Goal: Task Accomplishment & Management: Use online tool/utility

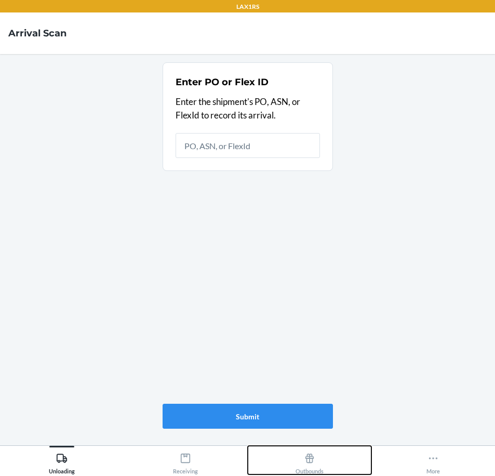
drag, startPoint x: 293, startPoint y: 459, endPoint x: 312, endPoint y: 468, distance: 21.1
click at [303, 464] on button "Outbounds" at bounding box center [310, 459] width 124 height 29
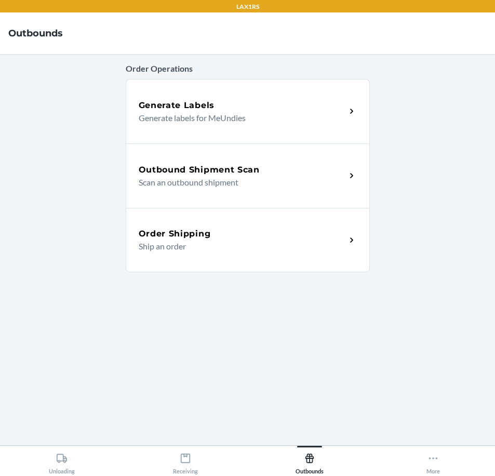
click at [340, 193] on div "Outbound Shipment Scan Scan an outbound shipment" at bounding box center [248, 175] width 244 height 64
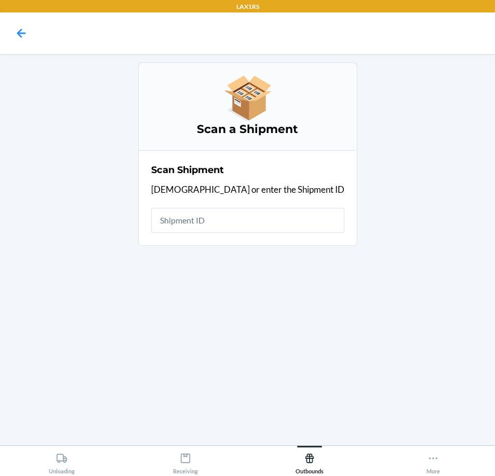
click at [242, 219] on input "text" at bounding box center [247, 220] width 193 height 25
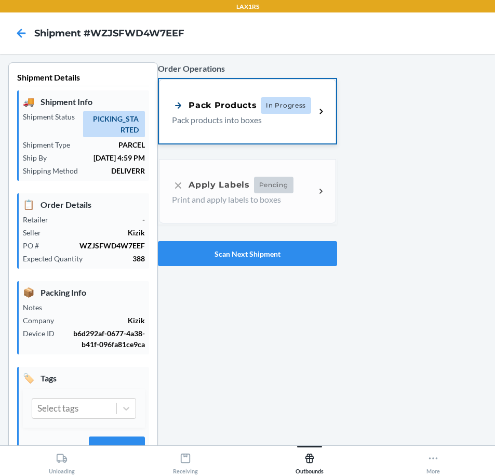
click at [228, 124] on p "Pack products into boxes" at bounding box center [239, 120] width 135 height 12
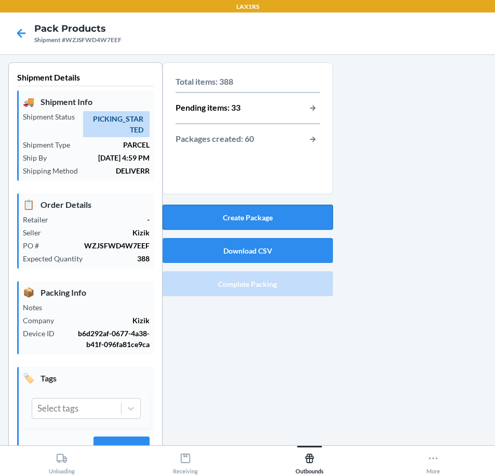
click at [287, 225] on button "Create Package" at bounding box center [248, 217] width 170 height 25
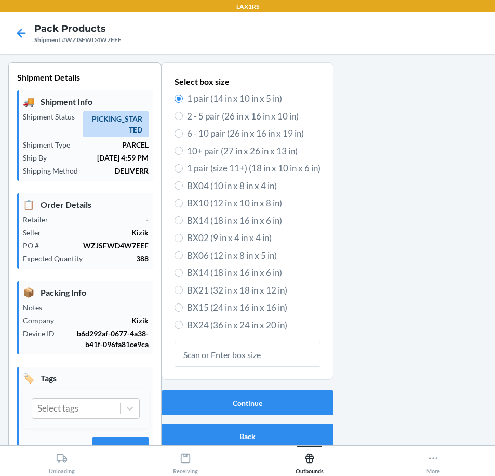
click at [222, 133] on span "6 - 10 pair (26 in x 16 in x 19 in)" at bounding box center [253, 133] width 133 height 13
click at [183, 133] on input "6 - 10 pair (26 in x 16 in x 19 in)" at bounding box center [178, 133] width 8 height 8
radio input "true"
radio input "false"
click at [308, 402] on button "Continue" at bounding box center [247, 402] width 172 height 25
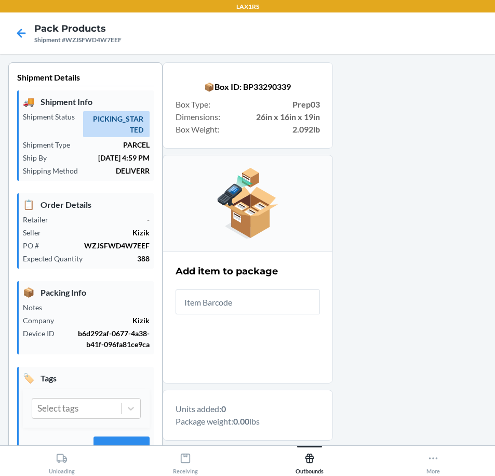
click at [301, 303] on input "text" at bounding box center [247, 301] width 144 height 25
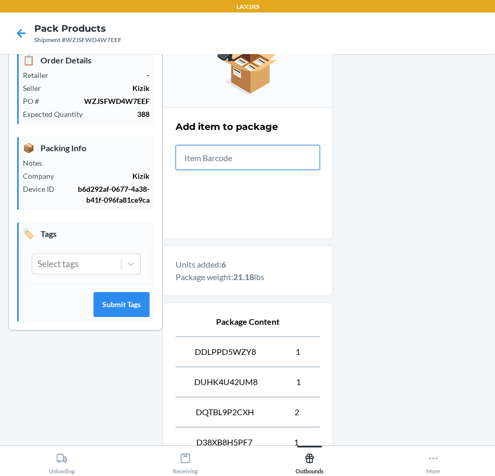
scroll to position [296, 0]
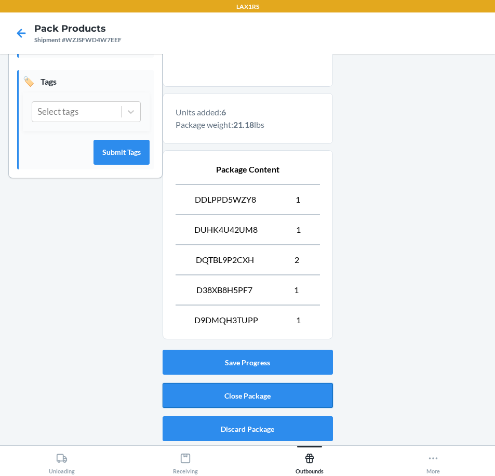
click at [318, 386] on button "Close Package" at bounding box center [248, 395] width 170 height 25
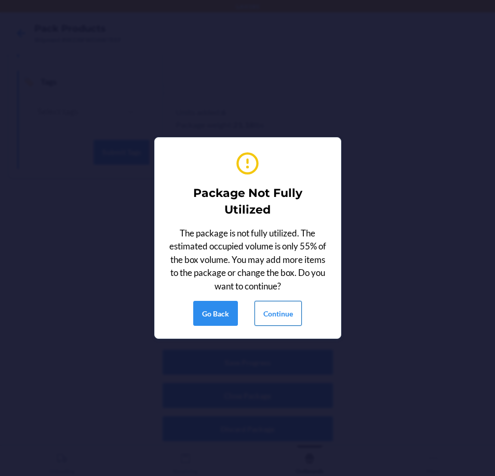
click at [280, 313] on button "Continue" at bounding box center [277, 313] width 47 height 25
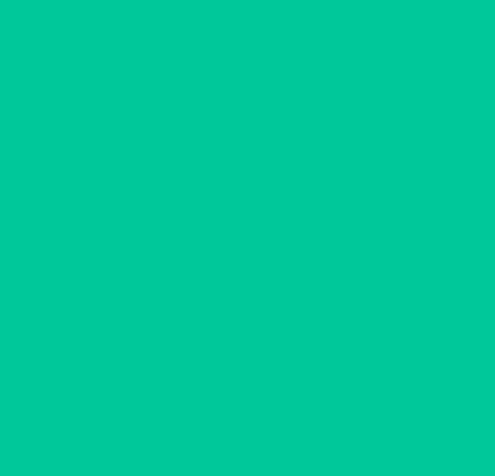
scroll to position [24, 0]
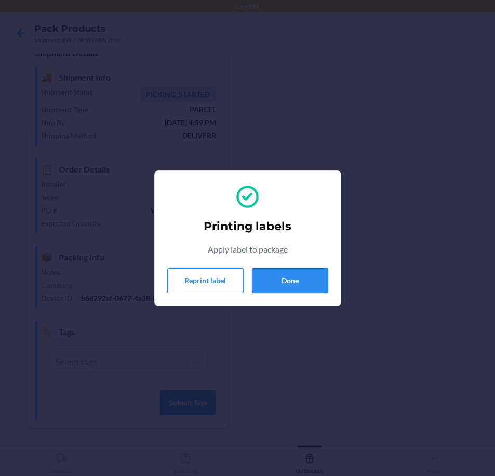
click at [278, 276] on button "Done" at bounding box center [290, 280] width 76 height 25
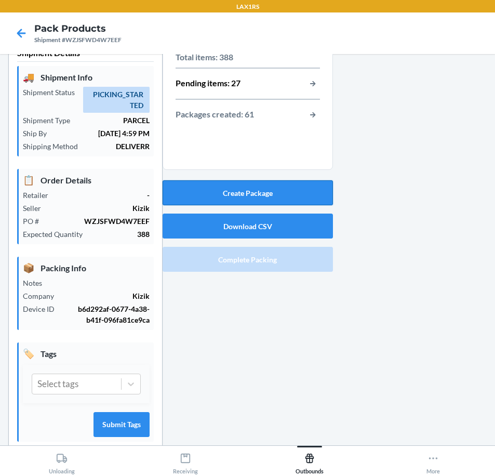
click at [279, 191] on button "Create Package" at bounding box center [248, 192] width 170 height 25
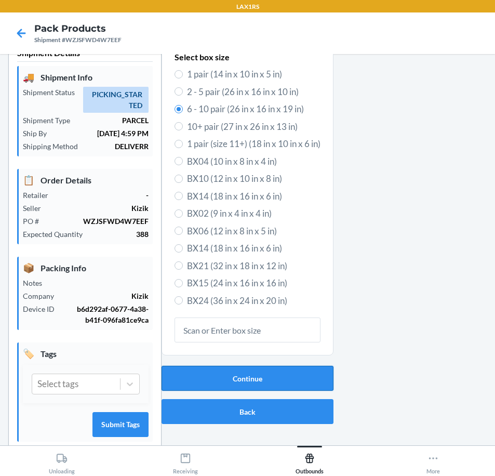
click at [267, 372] on button "Continue" at bounding box center [247, 378] width 172 height 25
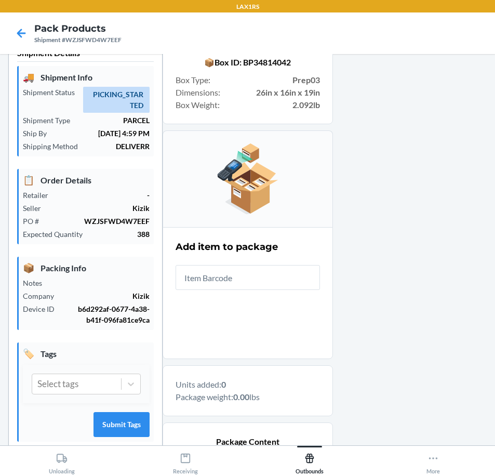
click at [232, 280] on input "text" at bounding box center [247, 277] width 144 height 25
click at [282, 279] on input "text" at bounding box center [247, 277] width 144 height 25
click at [223, 271] on input "text" at bounding box center [247, 277] width 144 height 25
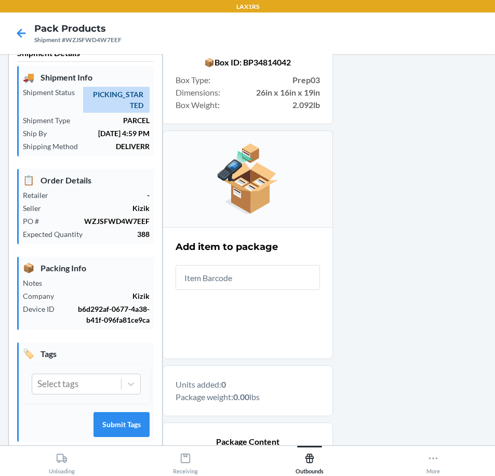
click at [223, 271] on input "text" at bounding box center [247, 277] width 144 height 25
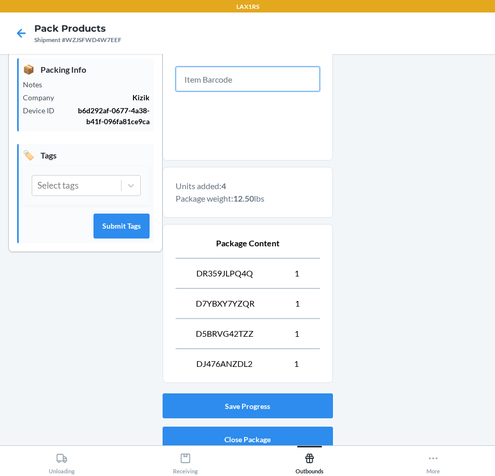
scroll to position [266, 0]
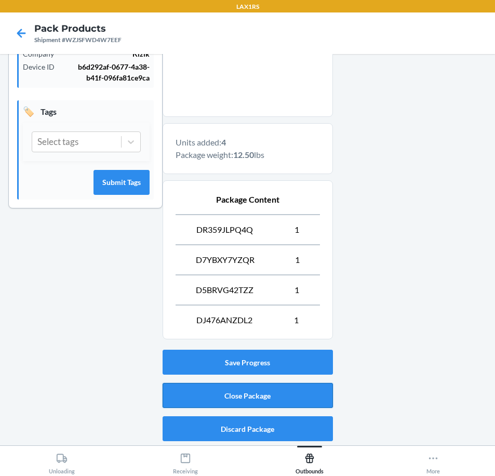
click at [274, 392] on button "Close Package" at bounding box center [248, 395] width 170 height 25
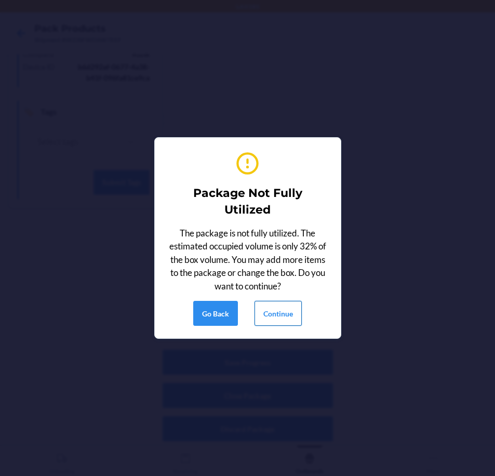
click at [272, 314] on button "Continue" at bounding box center [277, 313] width 47 height 25
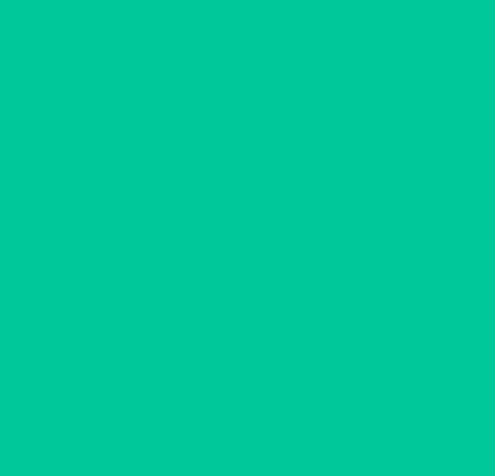
scroll to position [24, 0]
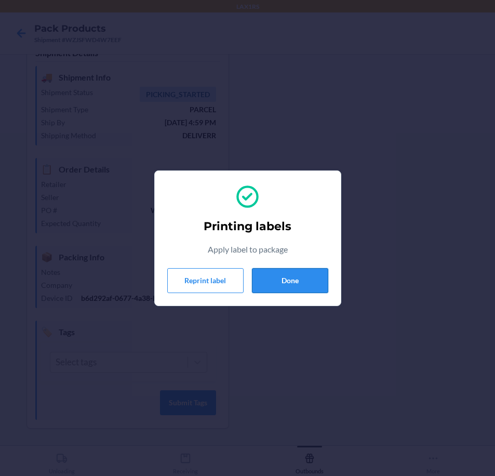
click at [288, 269] on button "Done" at bounding box center [290, 280] width 76 height 25
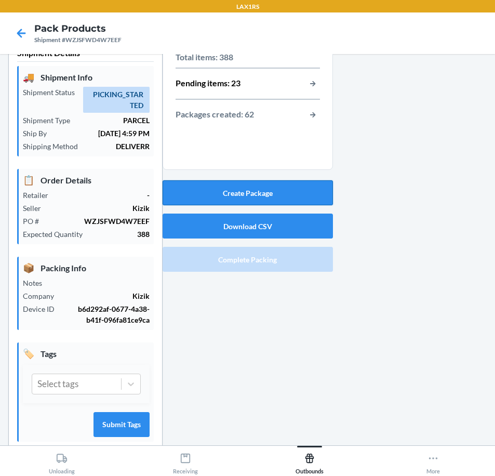
click at [258, 197] on button "Create Package" at bounding box center [248, 192] width 170 height 25
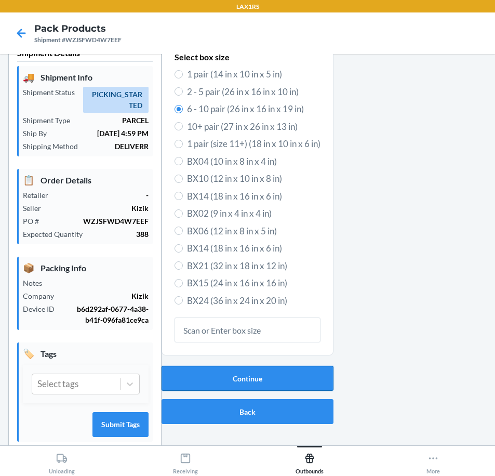
click at [234, 382] on button "Continue" at bounding box center [247, 378] width 172 height 25
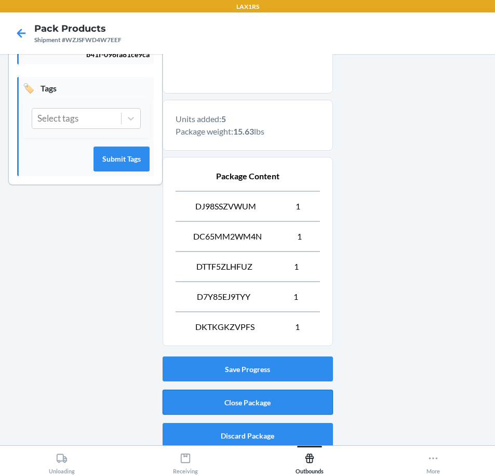
scroll to position [296, 0]
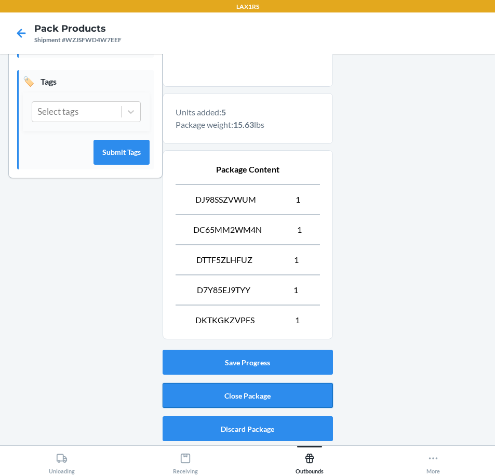
click at [270, 395] on button "Close Package" at bounding box center [248, 395] width 170 height 25
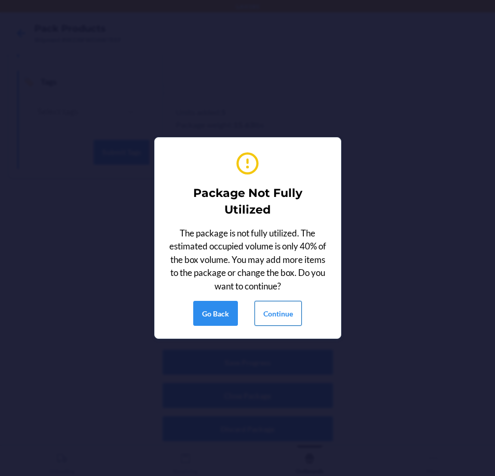
click at [275, 312] on button "Continue" at bounding box center [277, 313] width 47 height 25
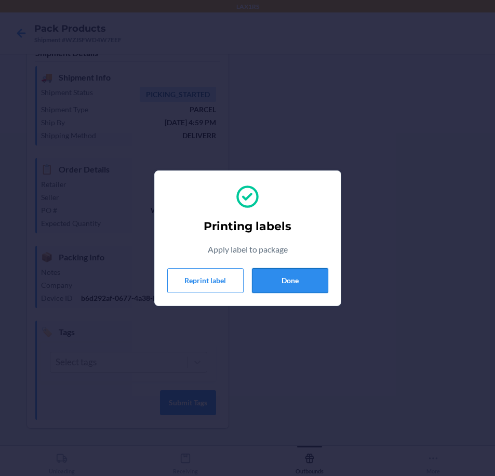
click at [274, 283] on button "Done" at bounding box center [290, 280] width 76 height 25
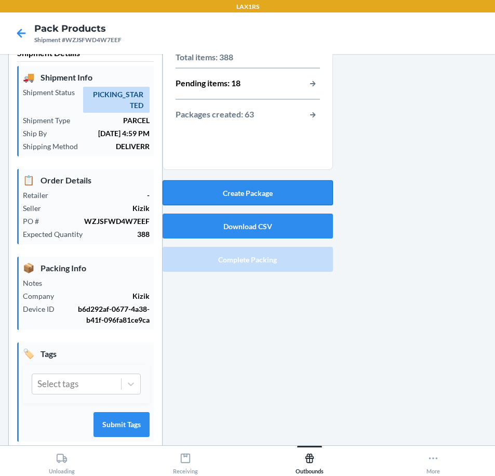
click at [264, 191] on button "Create Package" at bounding box center [248, 192] width 170 height 25
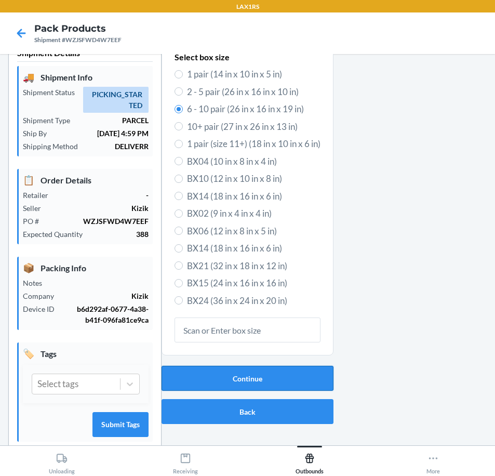
click at [261, 378] on button "Continue" at bounding box center [247, 378] width 172 height 25
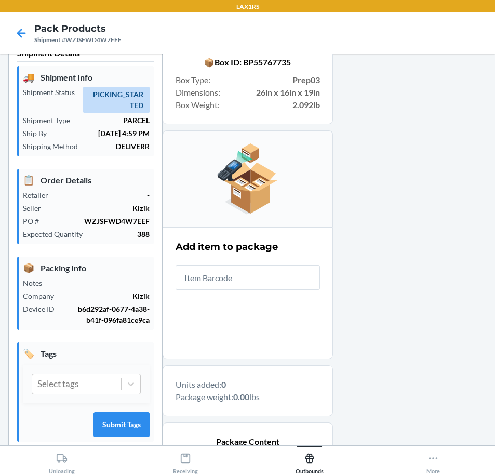
click at [293, 288] on input "text" at bounding box center [247, 277] width 144 height 25
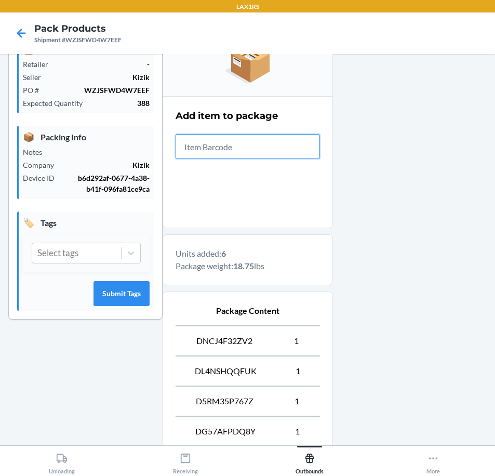
scroll to position [327, 0]
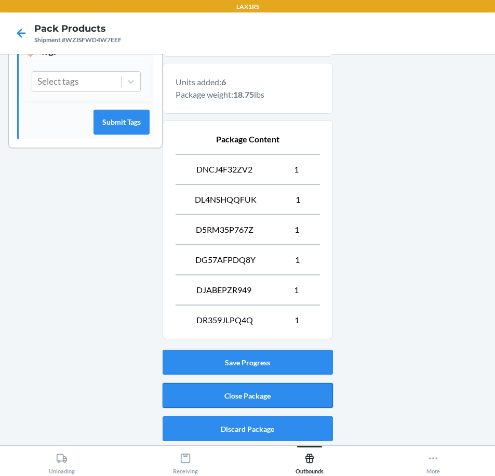
click at [280, 388] on button "Close Package" at bounding box center [248, 395] width 170 height 25
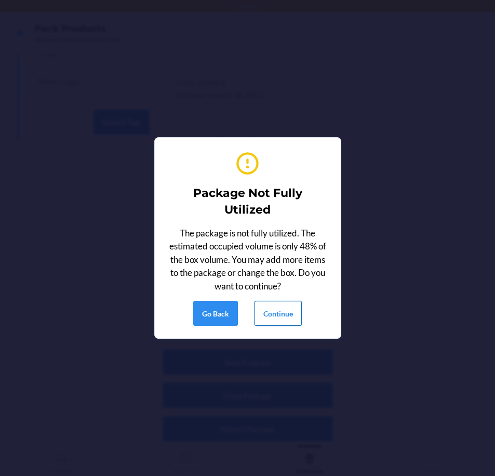
click at [276, 320] on button "Continue" at bounding box center [277, 313] width 47 height 25
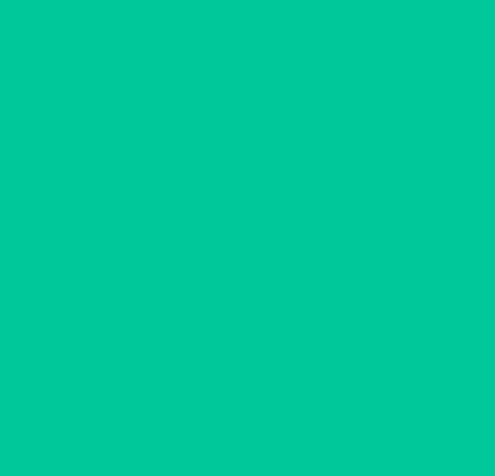
scroll to position [24, 0]
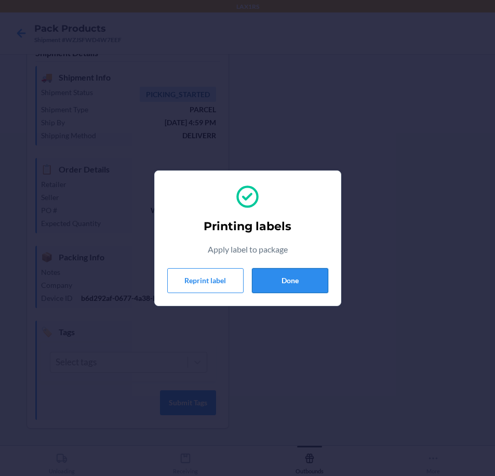
click at [316, 279] on button "Done" at bounding box center [290, 280] width 76 height 25
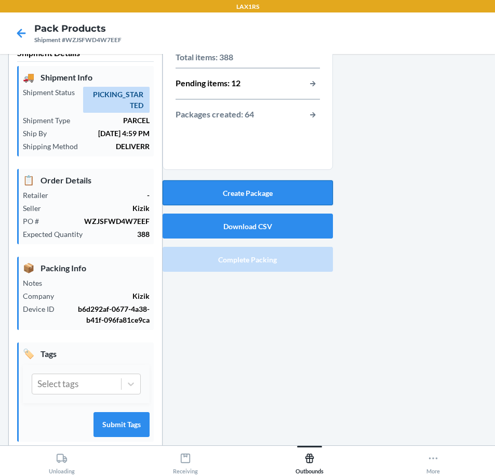
click at [307, 188] on button "Create Package" at bounding box center [248, 192] width 170 height 25
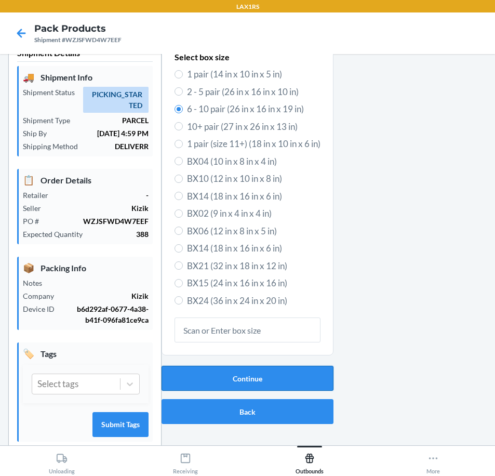
click at [302, 381] on button "Continue" at bounding box center [247, 378] width 172 height 25
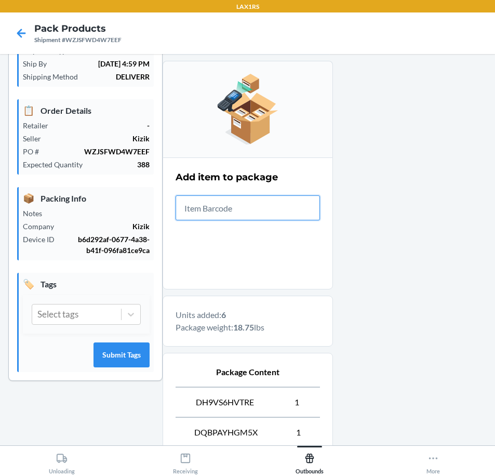
scroll to position [327, 0]
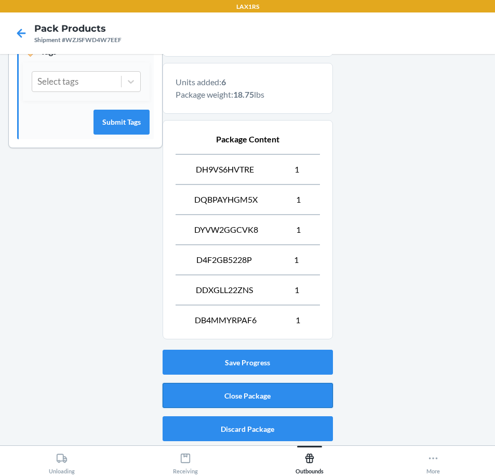
click at [280, 403] on button "Close Package" at bounding box center [248, 395] width 170 height 25
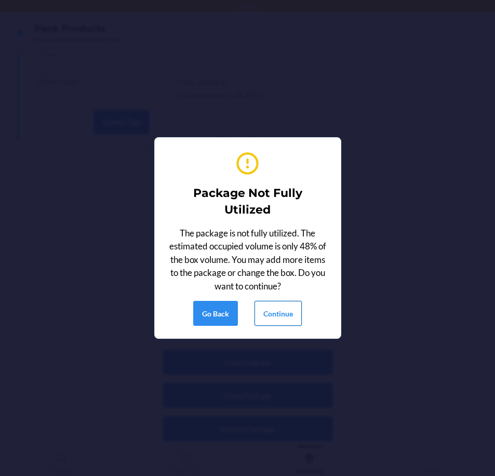
click at [281, 311] on button "Continue" at bounding box center [277, 313] width 47 height 25
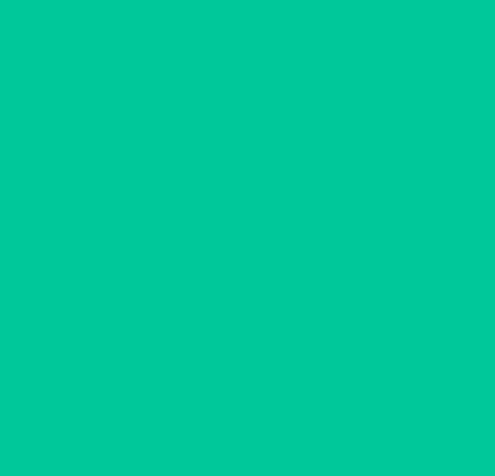
scroll to position [24, 0]
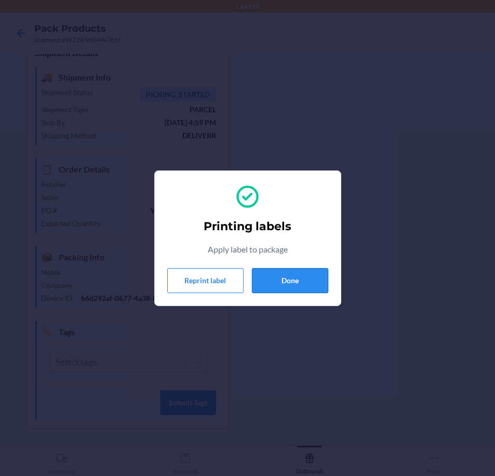
click at [302, 278] on button "Done" at bounding box center [290, 280] width 76 height 25
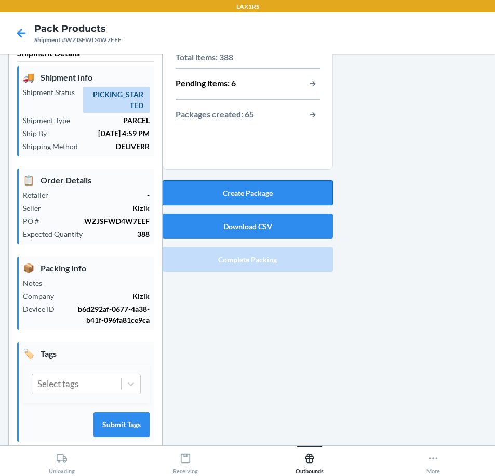
click at [272, 196] on button "Create Package" at bounding box center [248, 192] width 170 height 25
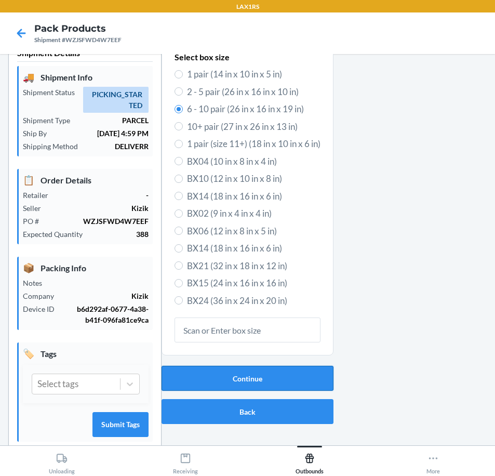
click at [270, 376] on button "Continue" at bounding box center [247, 378] width 172 height 25
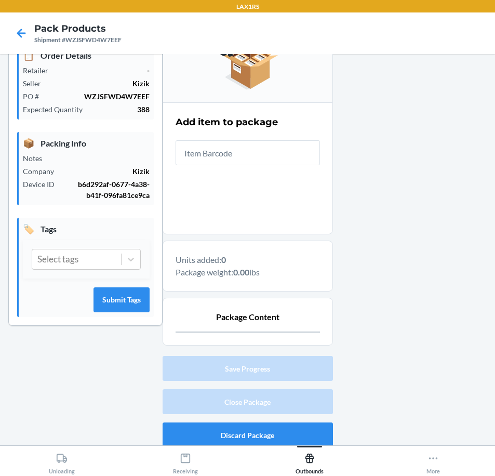
scroll to position [155, 0]
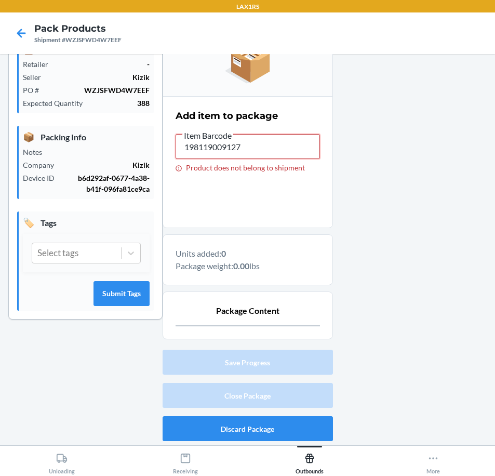
drag, startPoint x: 240, startPoint y: 150, endPoint x: -118, endPoint y: 162, distance: 358.4
click at [0, 162] on html "LAX1RS Pack Products Shipment #WZJSFWD4W7EEF Shipment Details 🚚 Shipment Info S…" at bounding box center [247, 238] width 495 height 476
drag, startPoint x: 252, startPoint y: 150, endPoint x: 15, endPoint y: 106, distance: 241.1
click at [15, 106] on div "Shipment Details 🚚 Shipment Info Shipment Status PICKING_STARTED Shipment Type …" at bounding box center [247, 176] width 478 height 538
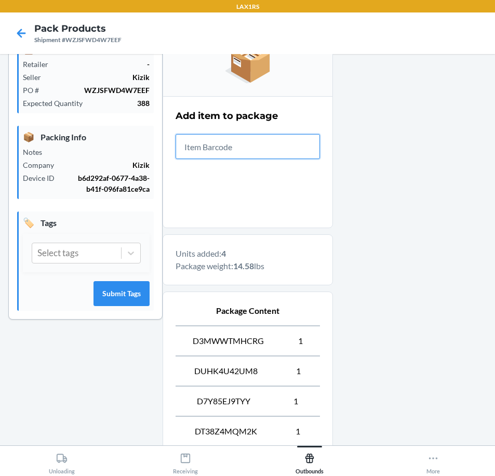
scroll to position [266, 0]
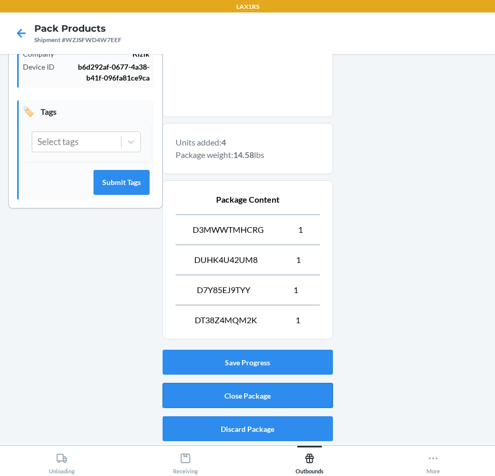
click at [304, 397] on button "Close Package" at bounding box center [248, 395] width 170 height 25
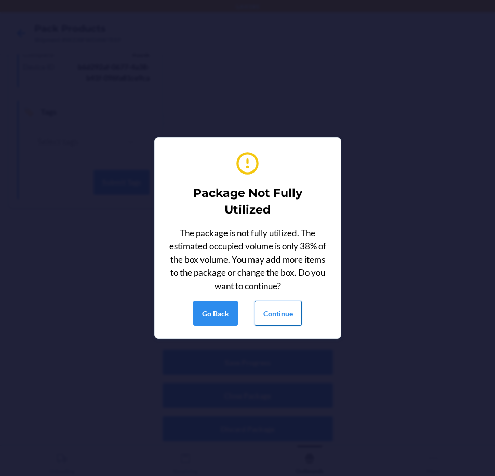
click at [289, 320] on button "Continue" at bounding box center [277, 313] width 47 height 25
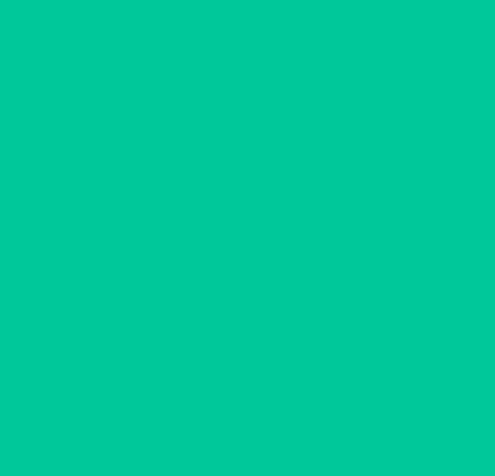
scroll to position [24, 0]
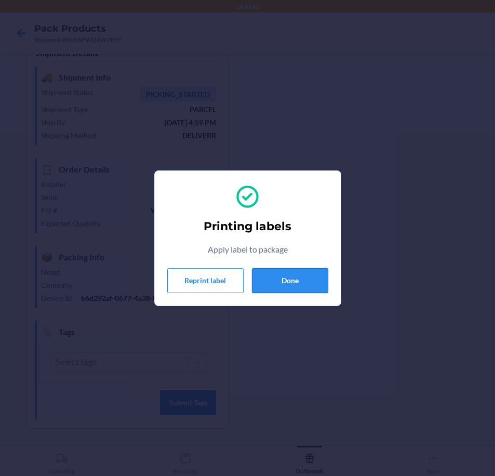
click at [294, 279] on button "Done" at bounding box center [290, 280] width 76 height 25
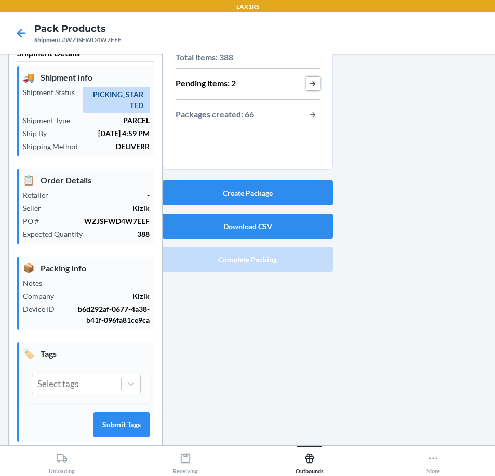
click at [310, 80] on button "button-view-pending-items" at bounding box center [312, 83] width 13 height 13
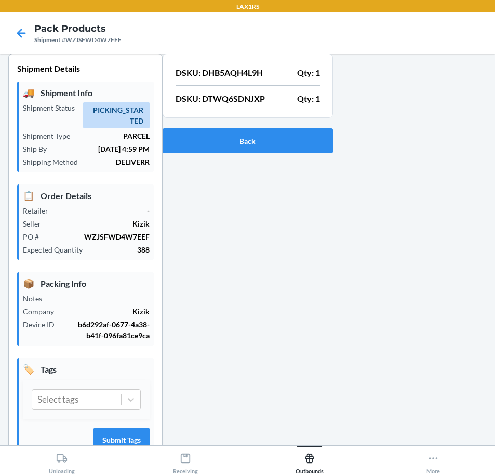
scroll to position [0, 0]
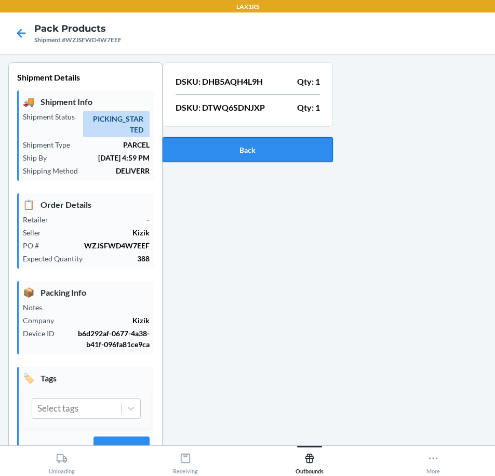
click at [282, 155] on button "Back" at bounding box center [248, 149] width 170 height 25
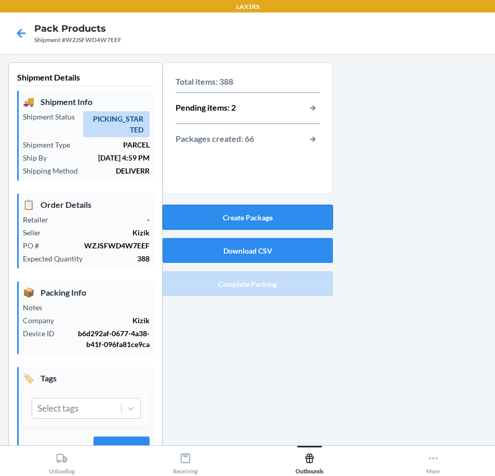
click at [261, 215] on button "Create Package" at bounding box center [248, 217] width 170 height 25
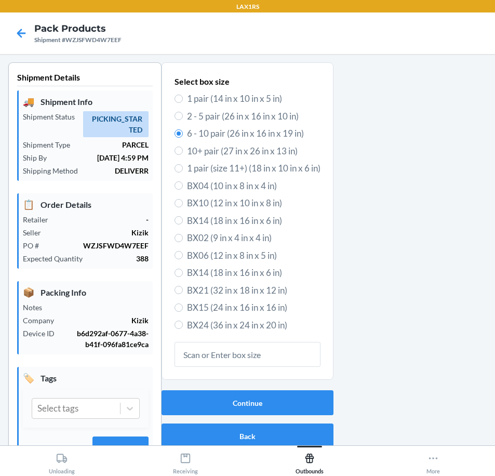
click at [259, 124] on div "Select box size 1 pair (14 in x 10 in x 5 in) 2 - 5 pair (26 in x 16 in x 10 in…" at bounding box center [247, 203] width 146 height 260
click at [262, 116] on span "2 - 5 pair (26 in x 16 in x 10 in)" at bounding box center [253, 116] width 133 height 13
click at [183, 116] on input "2 - 5 pair (26 in x 16 in x 10 in)" at bounding box center [178, 116] width 8 height 8
radio input "true"
radio input "false"
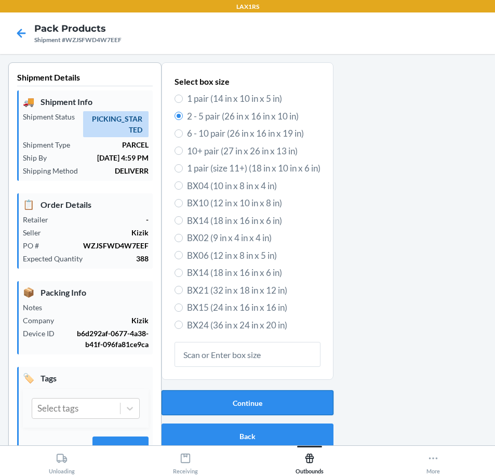
click at [274, 401] on button "Continue" at bounding box center [247, 402] width 172 height 25
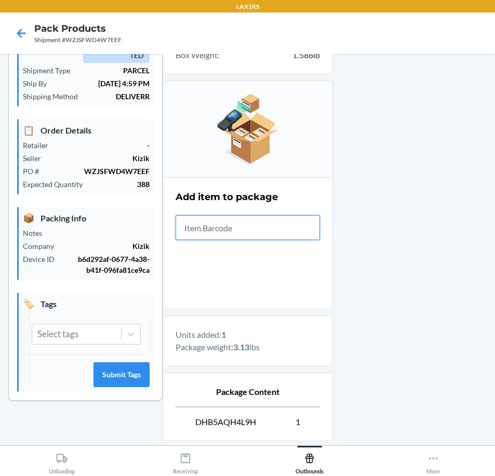
scroll to position [176, 0]
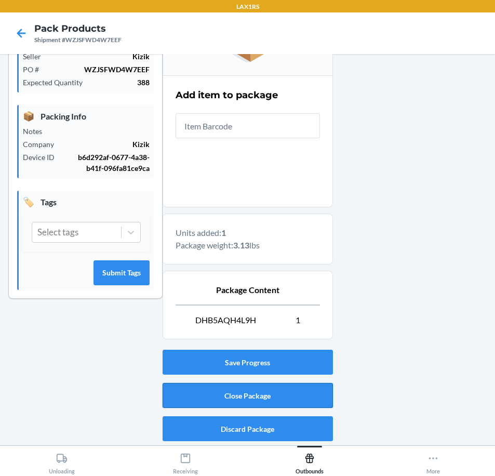
click at [251, 393] on button "Close Package" at bounding box center [248, 395] width 170 height 25
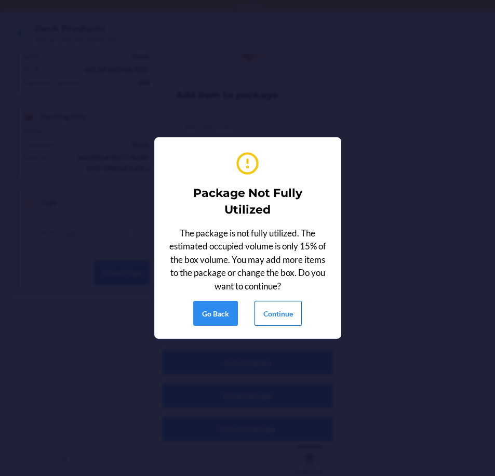
click at [285, 313] on button "Continue" at bounding box center [277, 313] width 47 height 25
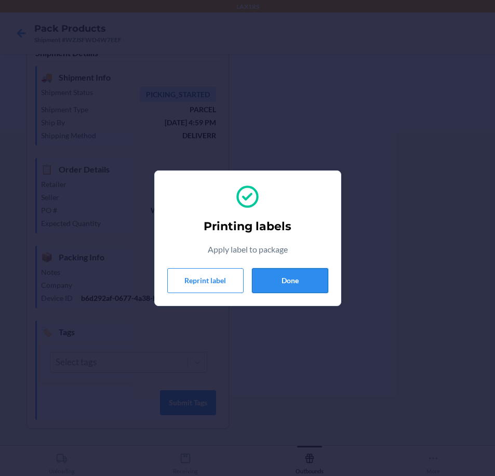
click at [295, 287] on button "Done" at bounding box center [290, 280] width 76 height 25
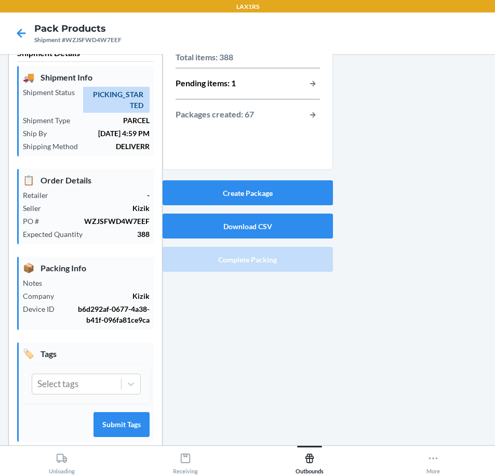
click at [442, 175] on div at bounding box center [410, 252] width 154 height 429
click at [309, 118] on button "button-view-packages-created" at bounding box center [312, 114] width 13 height 13
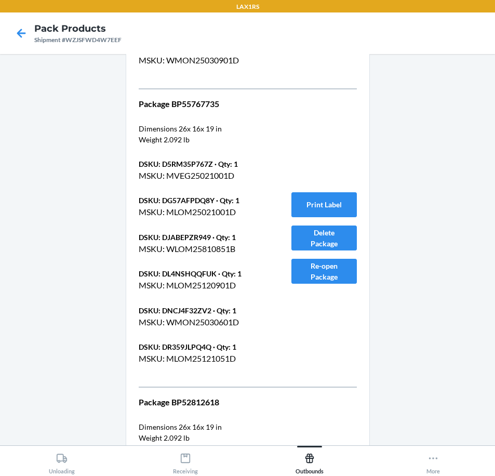
scroll to position [17676, 0]
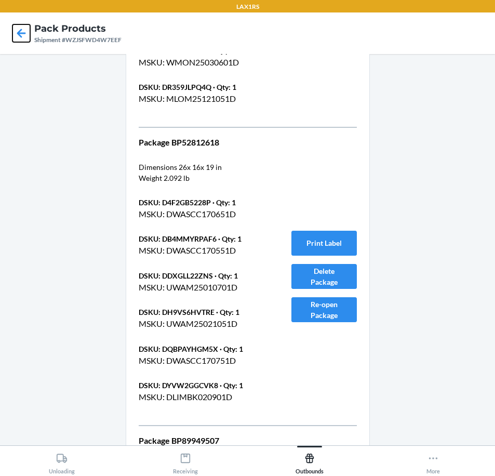
click at [25, 38] on icon at bounding box center [21, 33] width 18 height 18
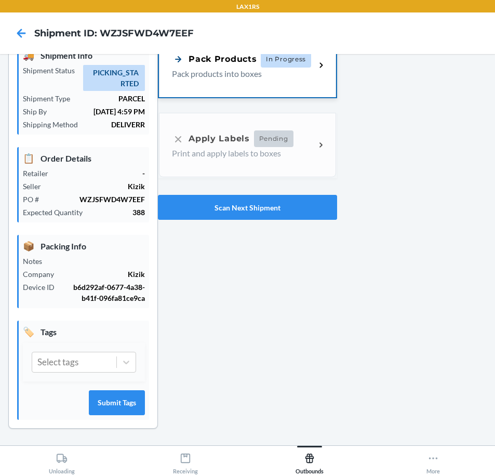
click at [225, 64] on div "Pack Products" at bounding box center [214, 58] width 85 height 13
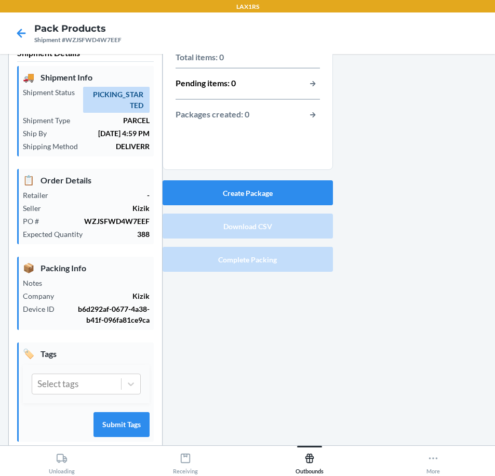
scroll to position [46, 0]
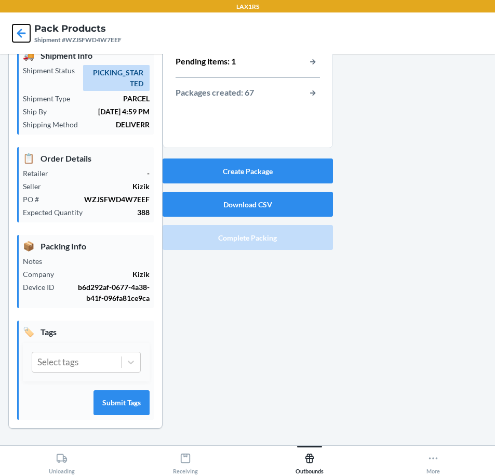
click at [16, 38] on icon at bounding box center [21, 33] width 18 height 18
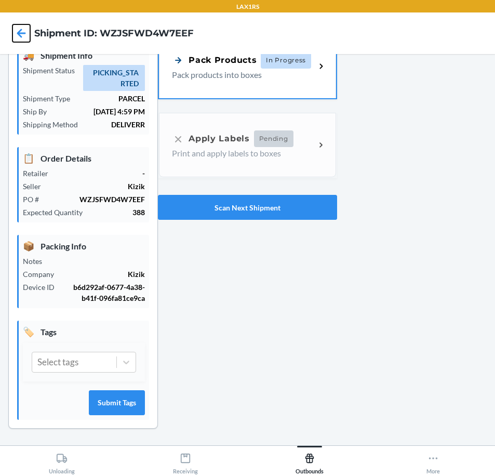
click at [16, 30] on icon at bounding box center [21, 33] width 18 height 18
click at [264, 205] on button "Scan Next Shipment" at bounding box center [247, 207] width 179 height 25
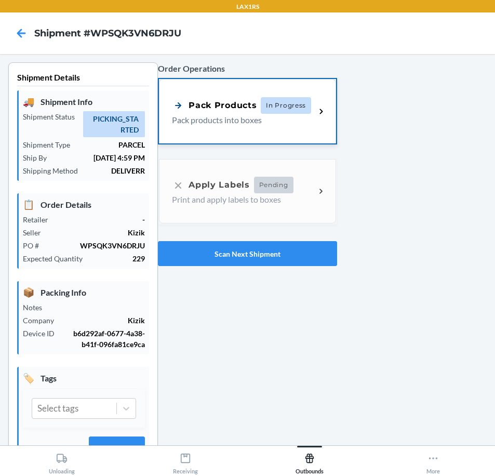
click at [242, 107] on div "Pack Products" at bounding box center [214, 105] width 85 height 13
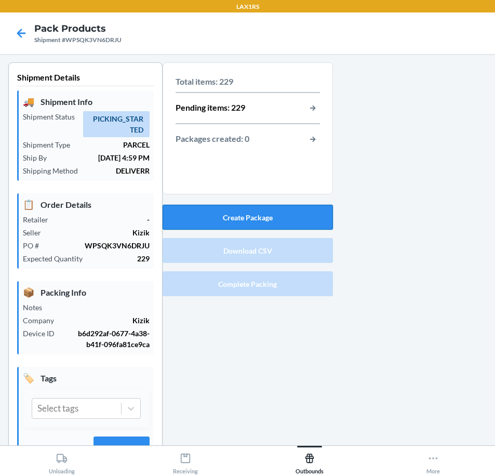
click at [244, 213] on button "Create Package" at bounding box center [248, 217] width 170 height 25
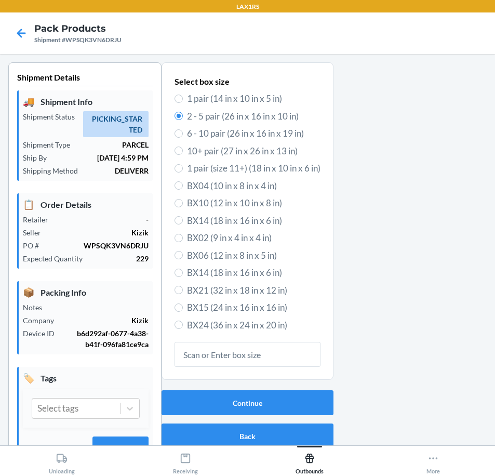
click at [284, 134] on span "6 - 10 pair (26 in x 16 in x 19 in)" at bounding box center [253, 133] width 133 height 13
click at [183, 134] on input "6 - 10 pair (26 in x 16 in x 19 in)" at bounding box center [178, 133] width 8 height 8
radio input "true"
radio input "false"
click at [225, 405] on button "Continue" at bounding box center [247, 402] width 172 height 25
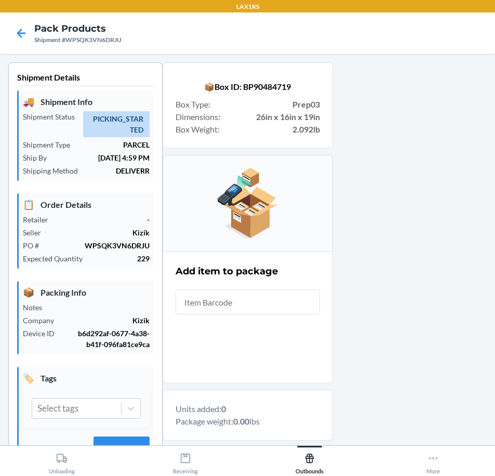
click at [231, 297] on input "text" at bounding box center [247, 301] width 144 height 25
